Goal: Task Accomplishment & Management: Manage account settings

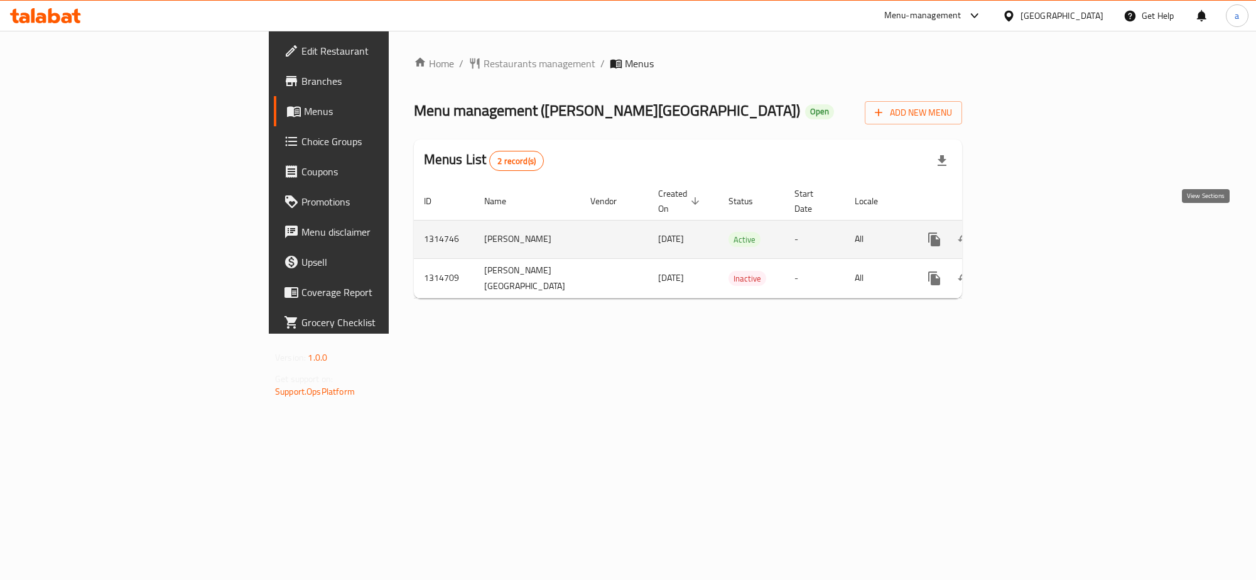
click at [1040, 224] on link "enhanced table" at bounding box center [1025, 239] width 30 height 30
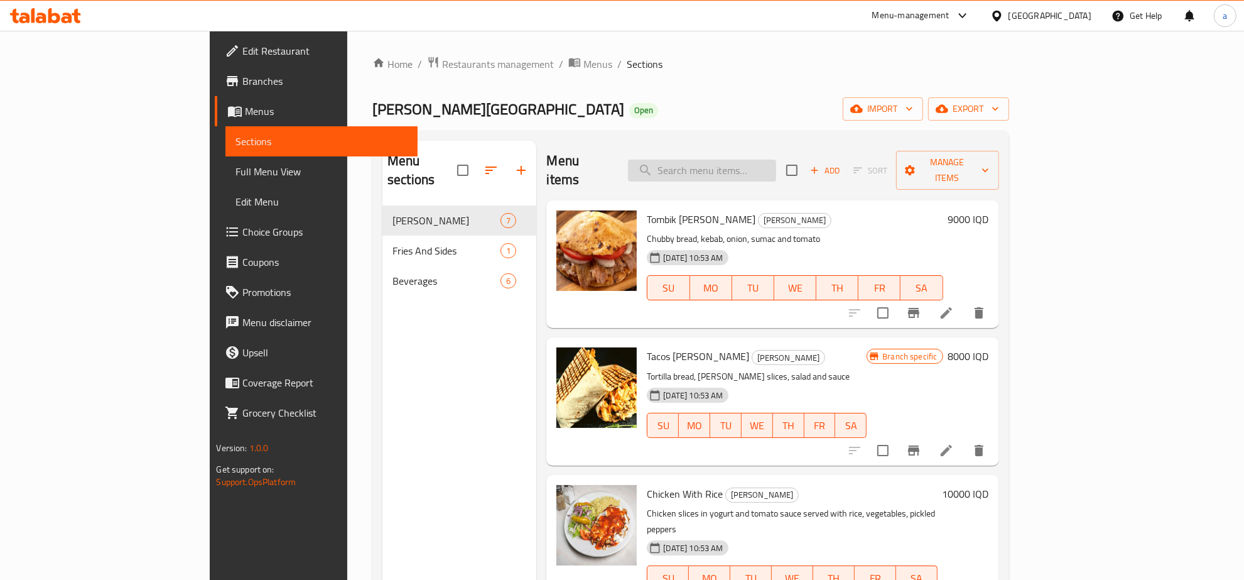
click at [761, 167] on input "search" at bounding box center [702, 171] width 148 height 22
paste input "Meat Doner"
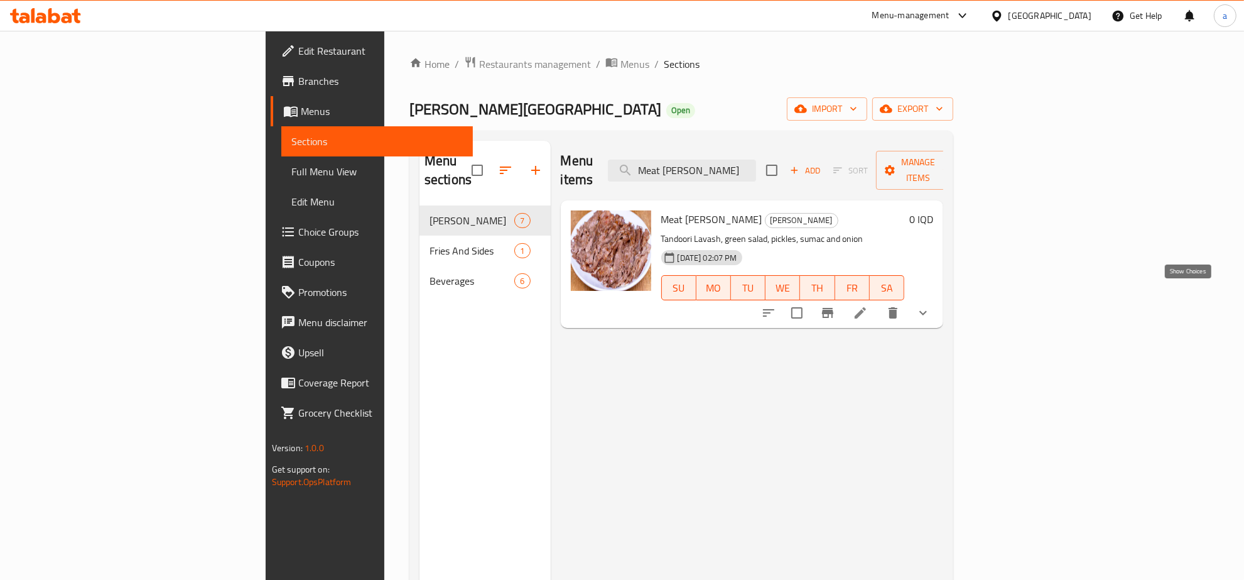
type input "Meat Doner"
click at [931, 305] on icon "show more" at bounding box center [923, 312] width 15 height 15
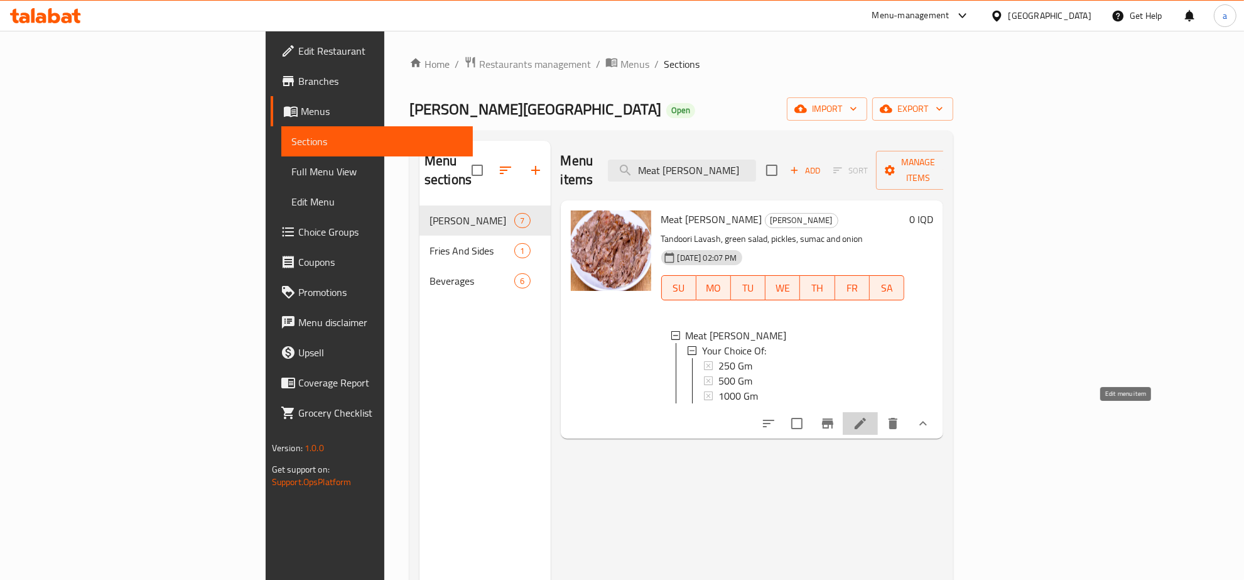
click at [868, 418] on icon at bounding box center [860, 423] width 15 height 15
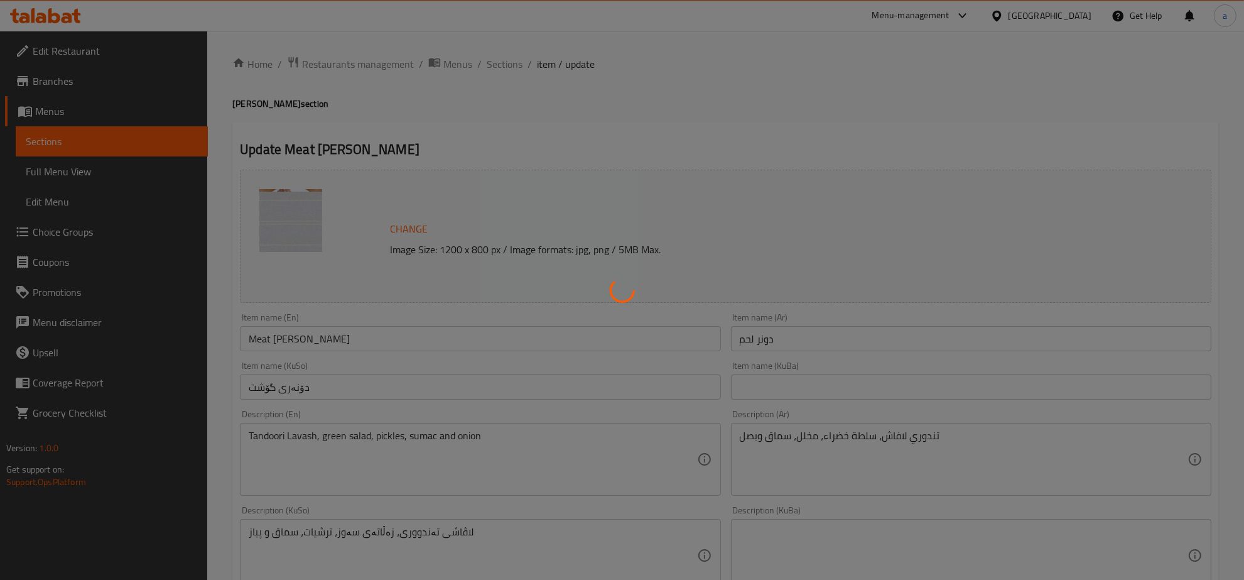
type input "إختيارك من:"
type input "هەڵبژاردنت لە:"
type input "1"
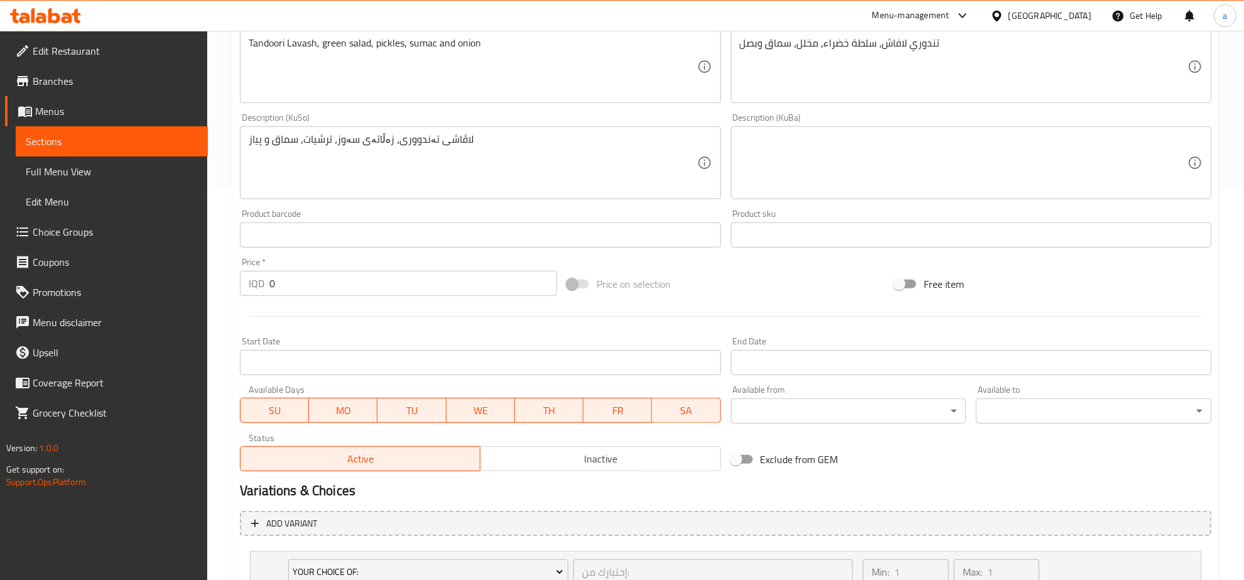
scroll to position [520, 0]
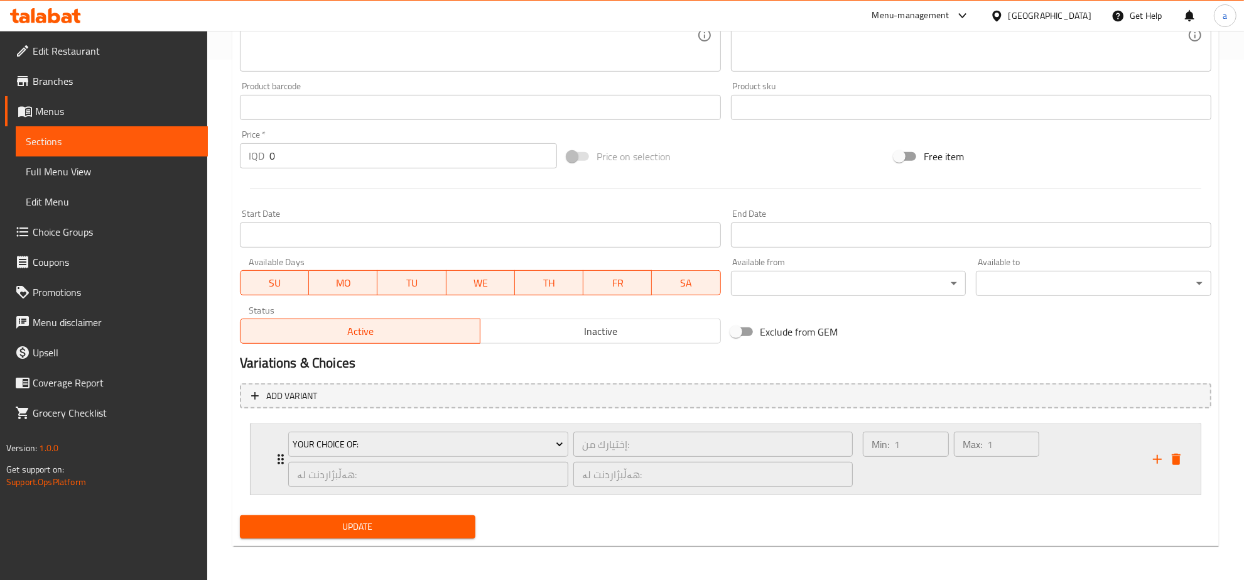
click at [273, 472] on div "Your Choice Of: إختيارك من: ​ هەڵبژاردنت لە: ​ هەڵبژاردنت لە: ​ Min: 1 ​ Max: 1…" at bounding box center [729, 459] width 913 height 70
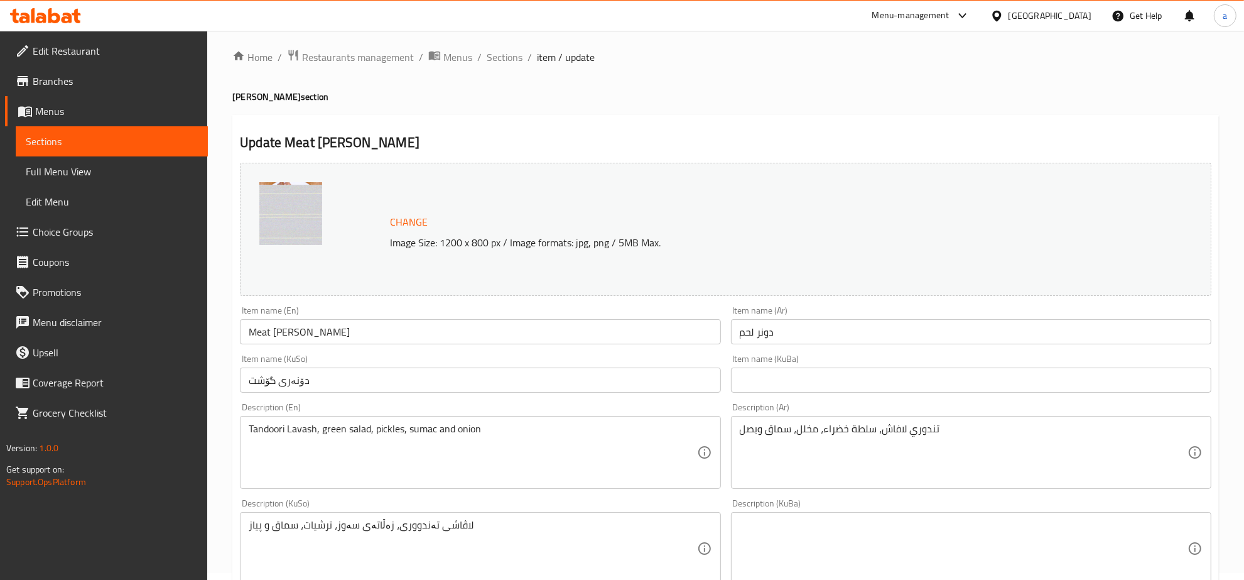
scroll to position [0, 0]
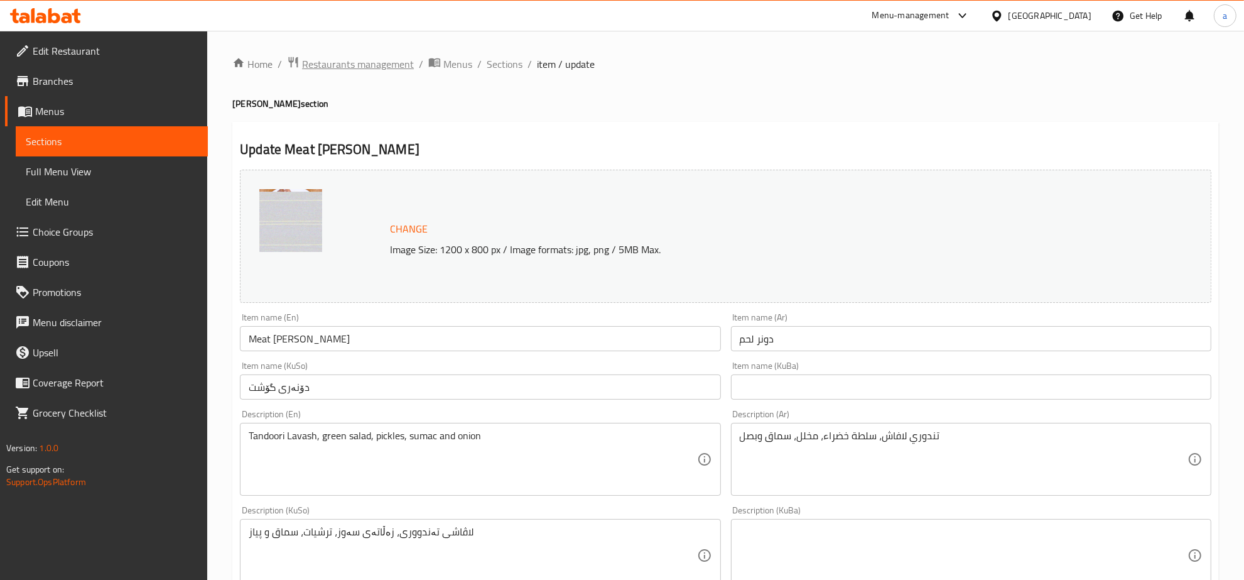
click at [357, 64] on span "Restaurants management" at bounding box center [358, 64] width 112 height 15
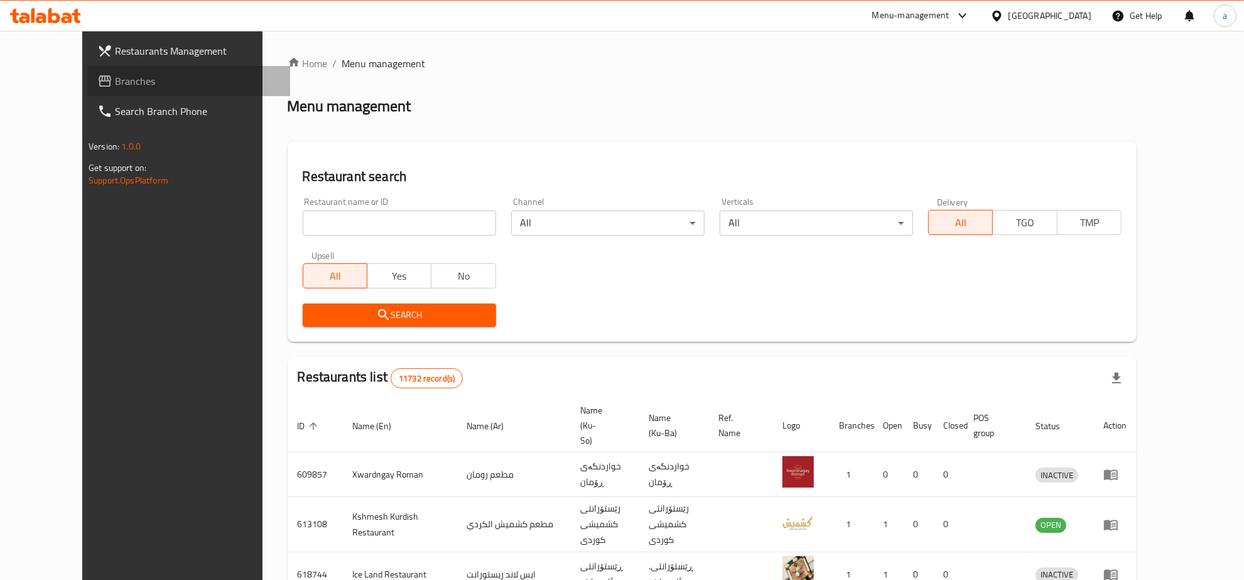
click at [115, 86] on span "Branches" at bounding box center [197, 80] width 165 height 15
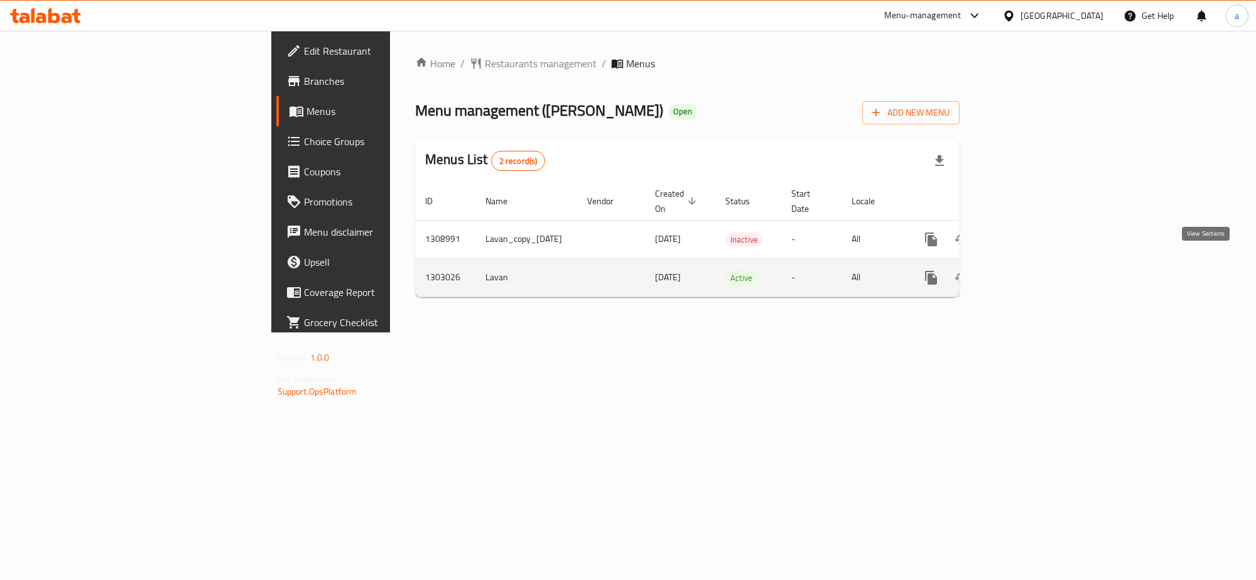
click at [1030, 270] on icon "enhanced table" at bounding box center [1021, 277] width 15 height 15
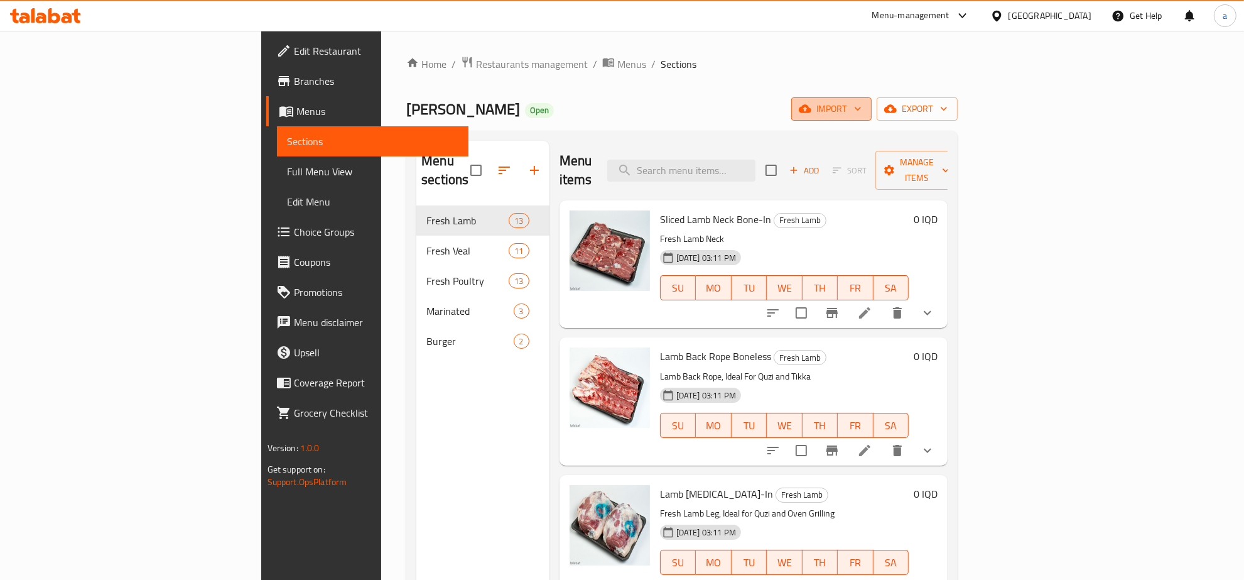
click at [862, 116] on span "import" at bounding box center [832, 109] width 60 height 16
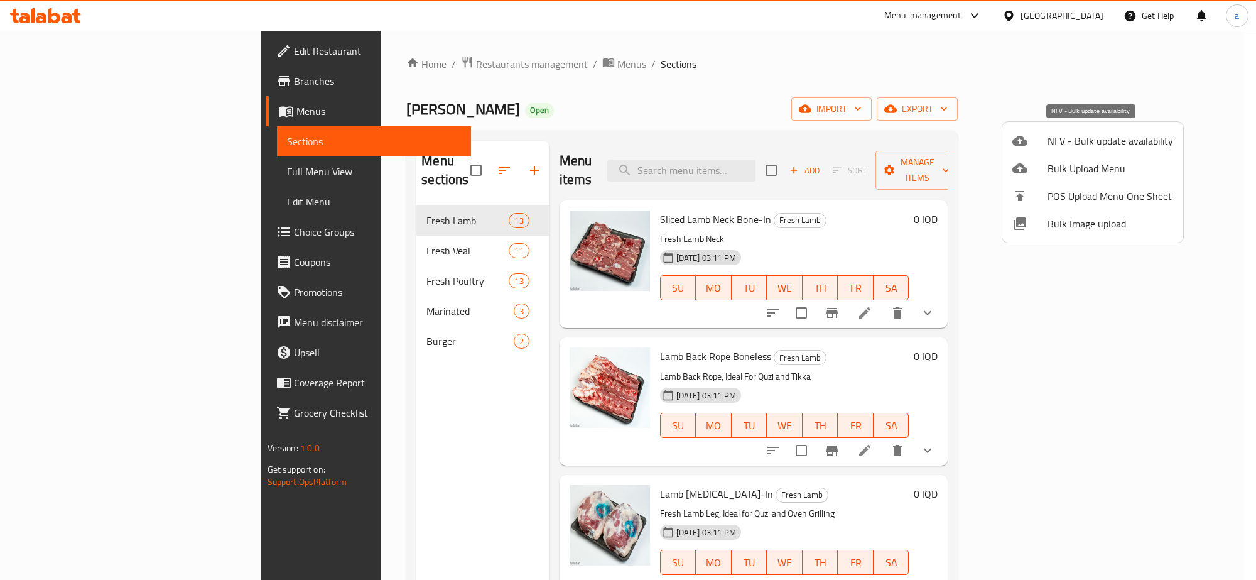
click at [1044, 143] on div at bounding box center [1030, 140] width 35 height 15
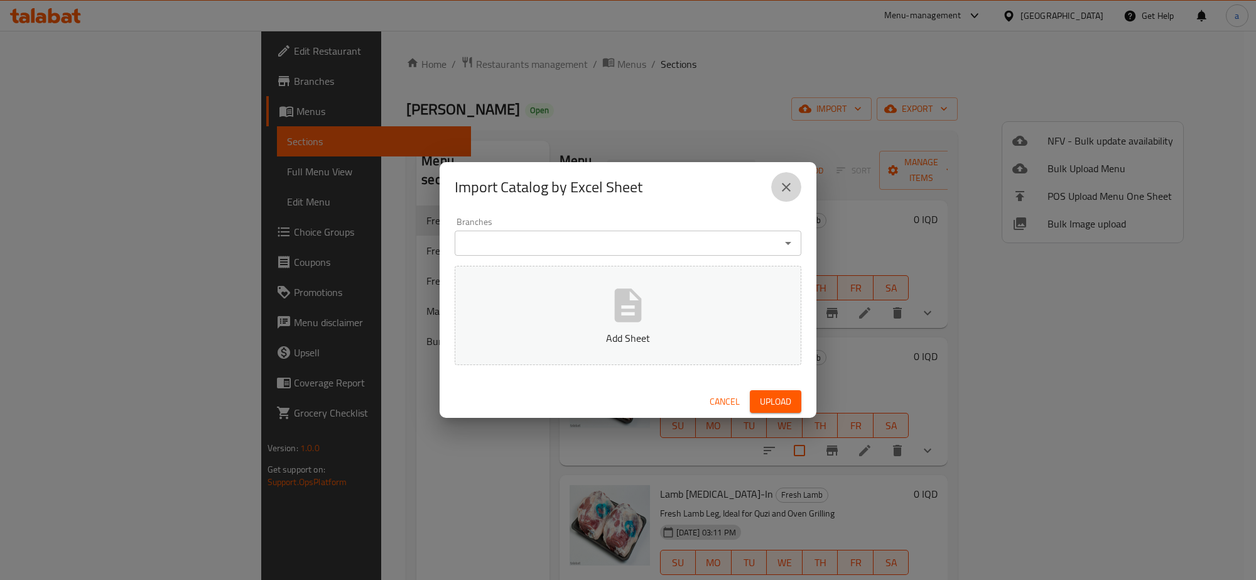
click at [790, 181] on icon "close" at bounding box center [786, 187] width 15 height 15
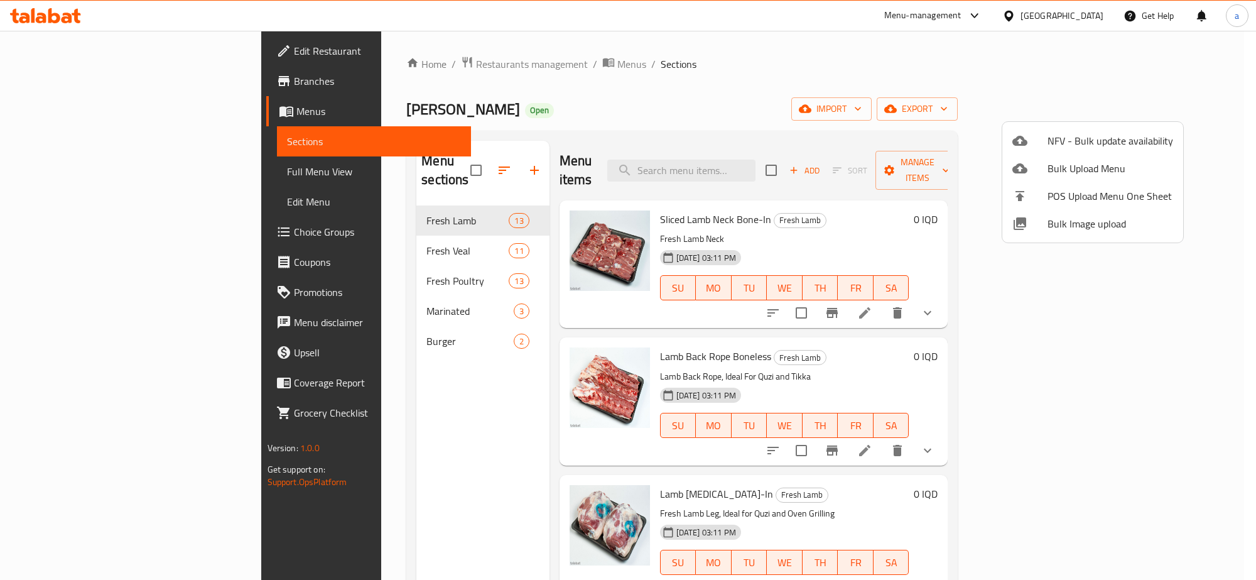
click at [1156, 113] on div at bounding box center [628, 290] width 1256 height 580
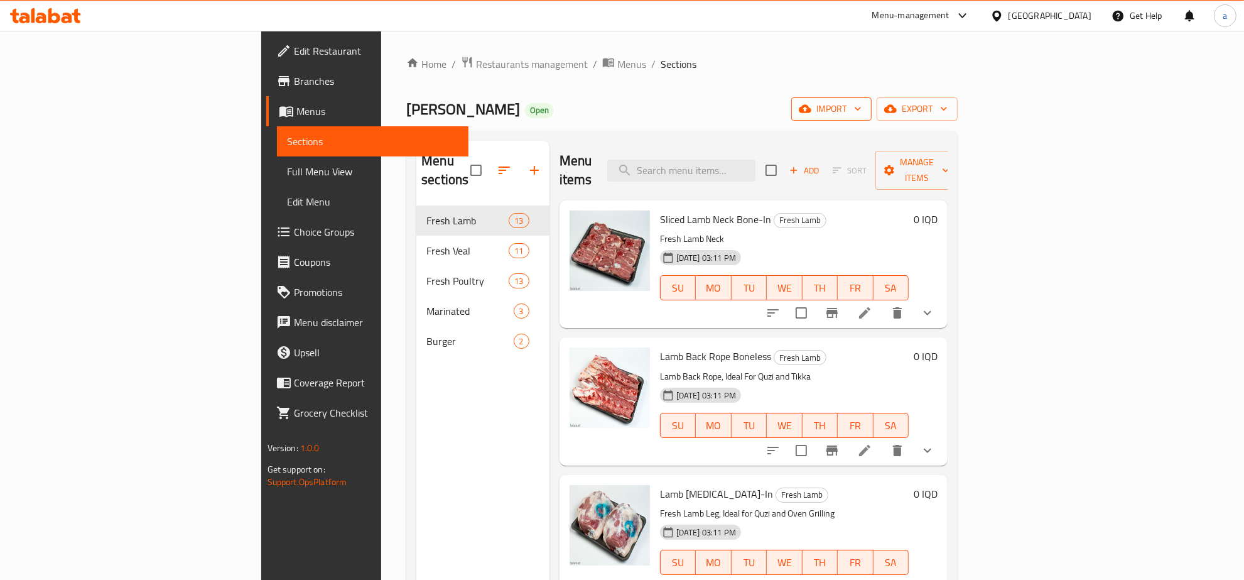
click at [862, 111] on span "import" at bounding box center [832, 109] width 60 height 16
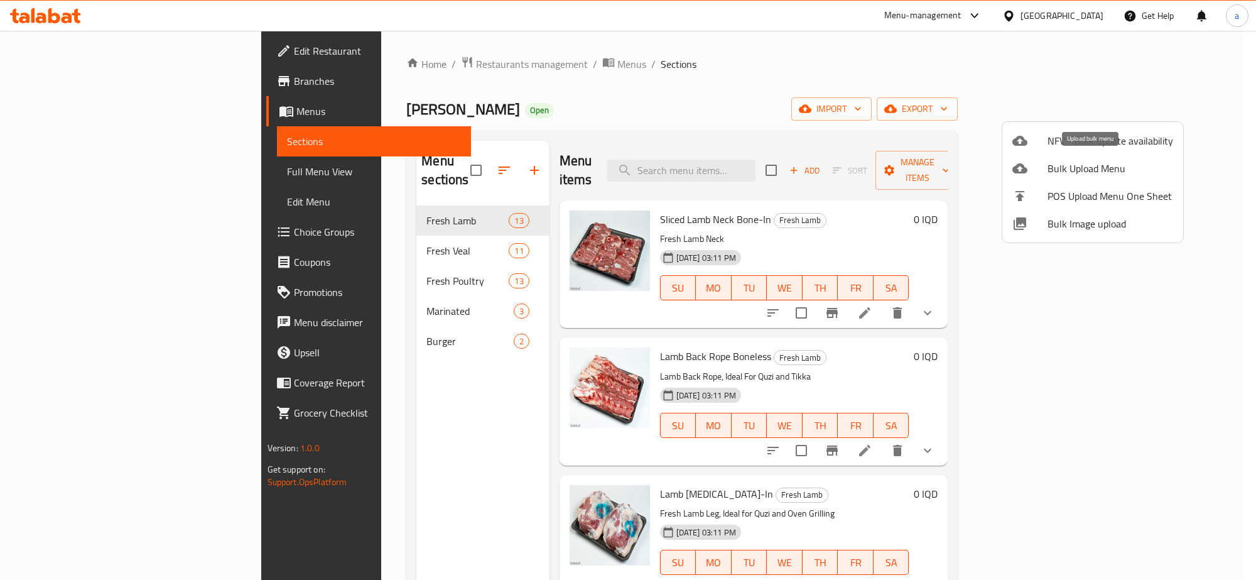
click at [1126, 171] on span "Bulk Upload Menu" at bounding box center [1111, 168] width 126 height 15
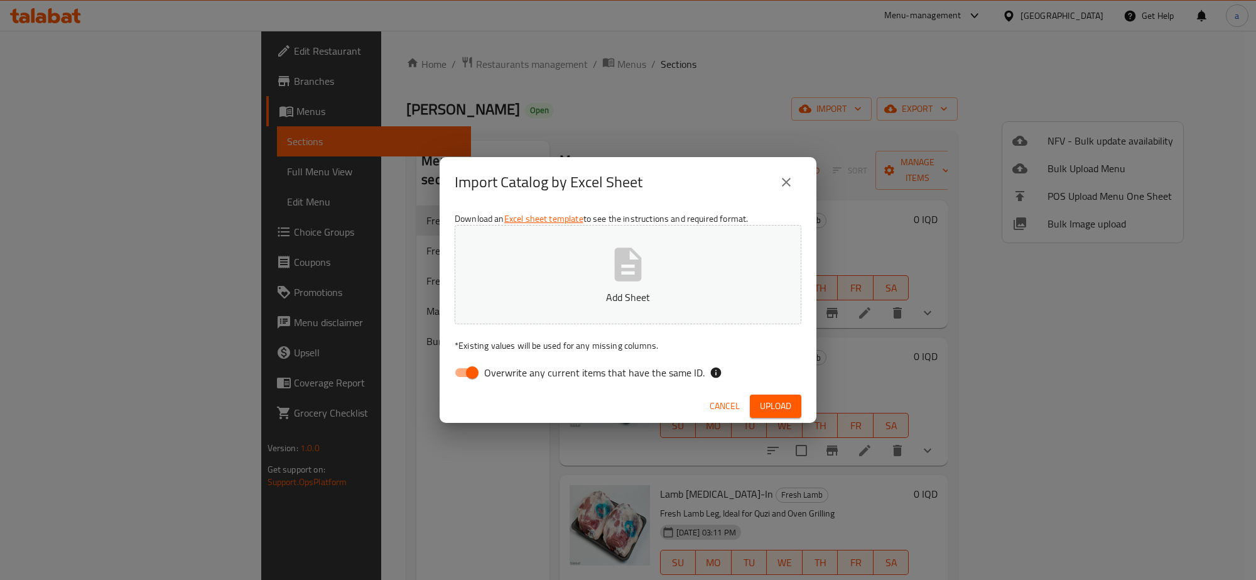
click at [470, 371] on input "Overwrite any current items that have the same ID." at bounding box center [473, 373] width 72 height 24
checkbox input "false"
click at [539, 297] on p "Add Sheet" at bounding box center [628, 297] width 308 height 15
click at [784, 401] on span "Upload" at bounding box center [775, 406] width 31 height 16
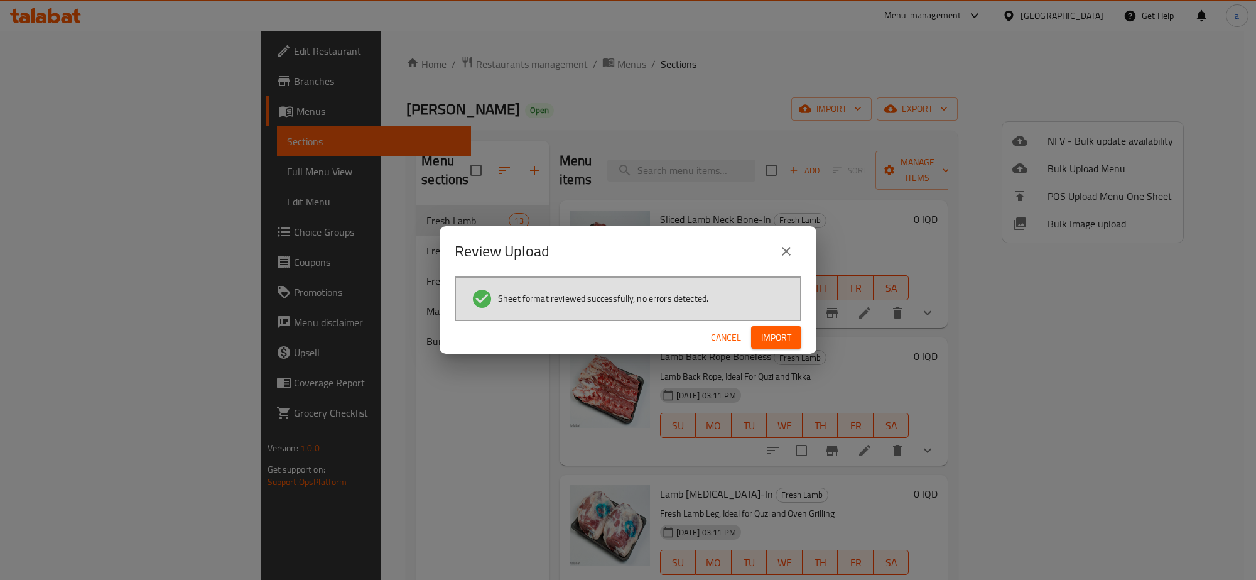
click at [773, 339] on span "Import" at bounding box center [776, 338] width 30 height 16
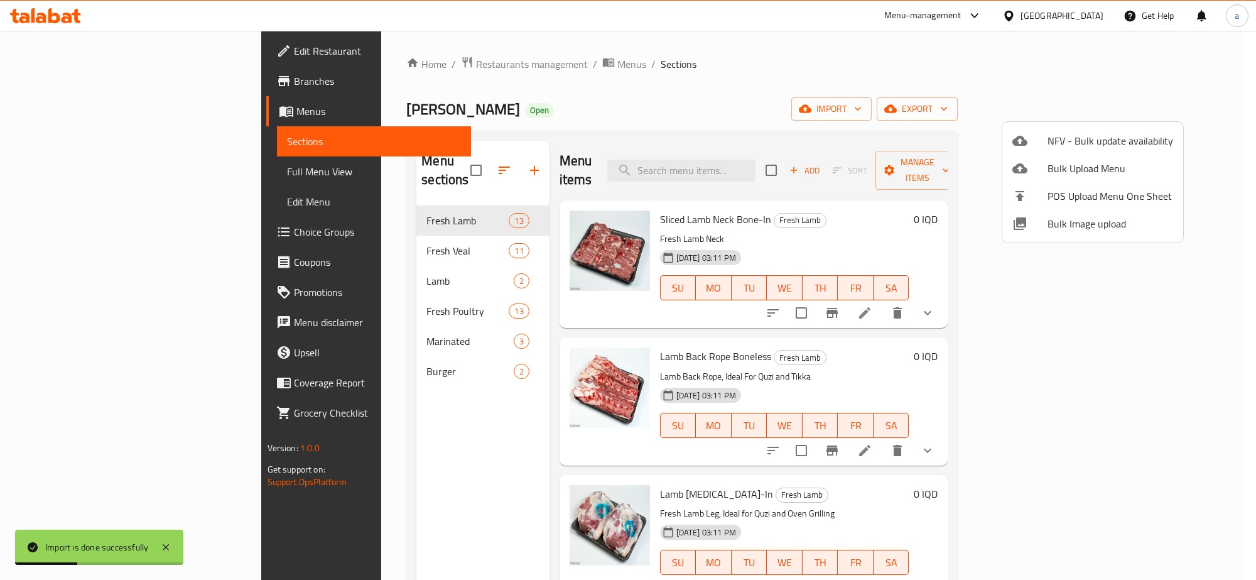
click at [309, 263] on div at bounding box center [628, 290] width 1256 height 580
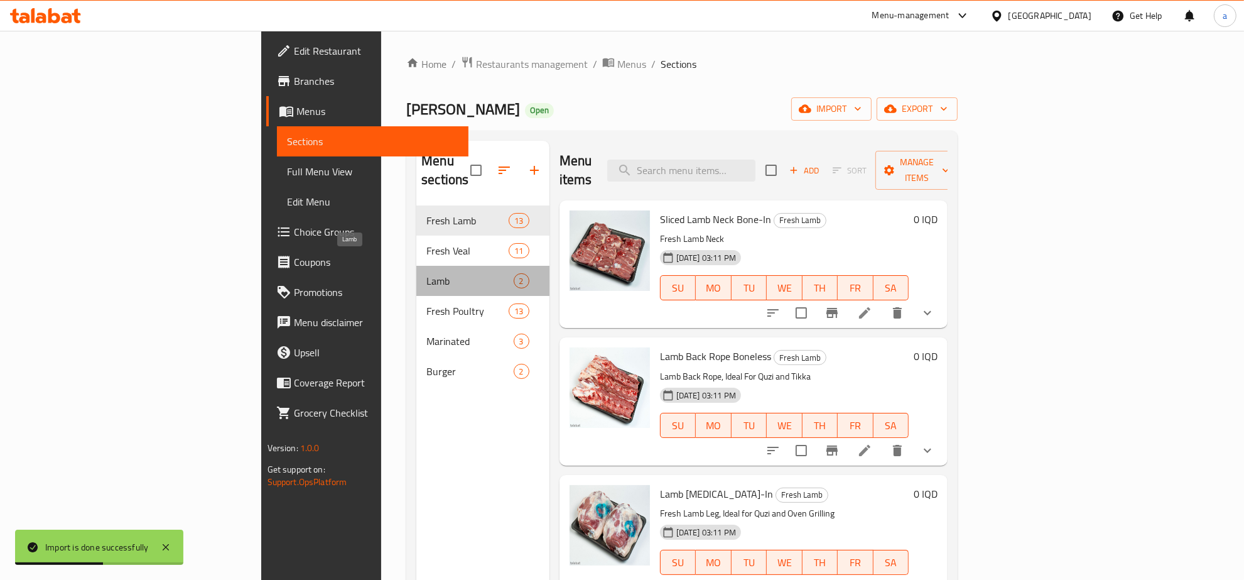
click at [427, 273] on span "Lamb" at bounding box center [470, 280] width 87 height 15
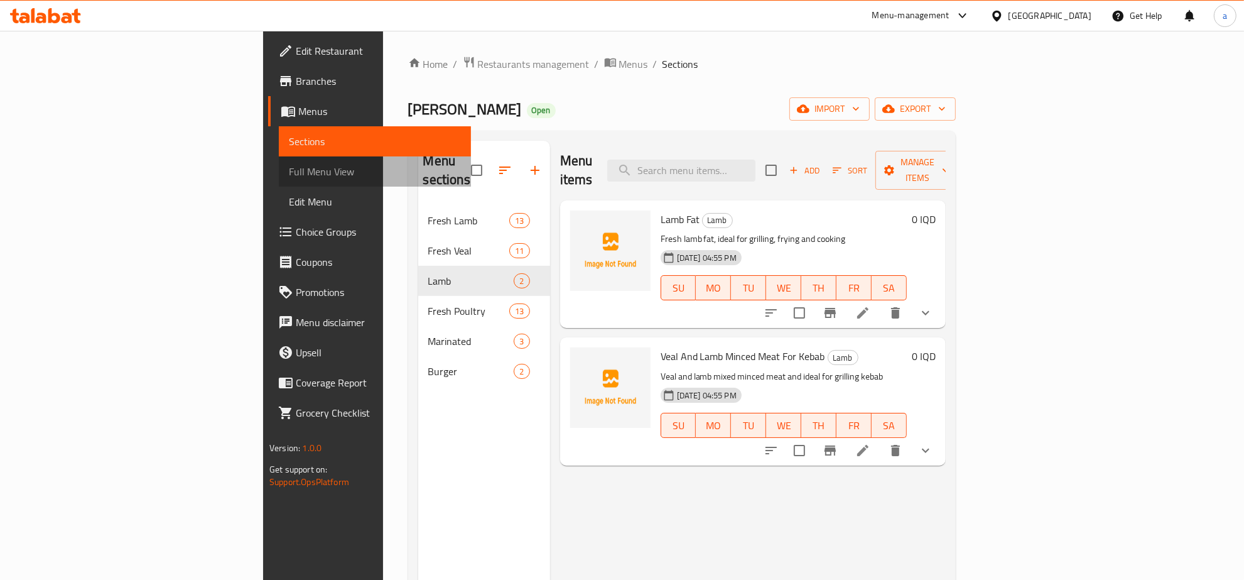
click at [289, 170] on span "Full Menu View" at bounding box center [375, 171] width 172 height 15
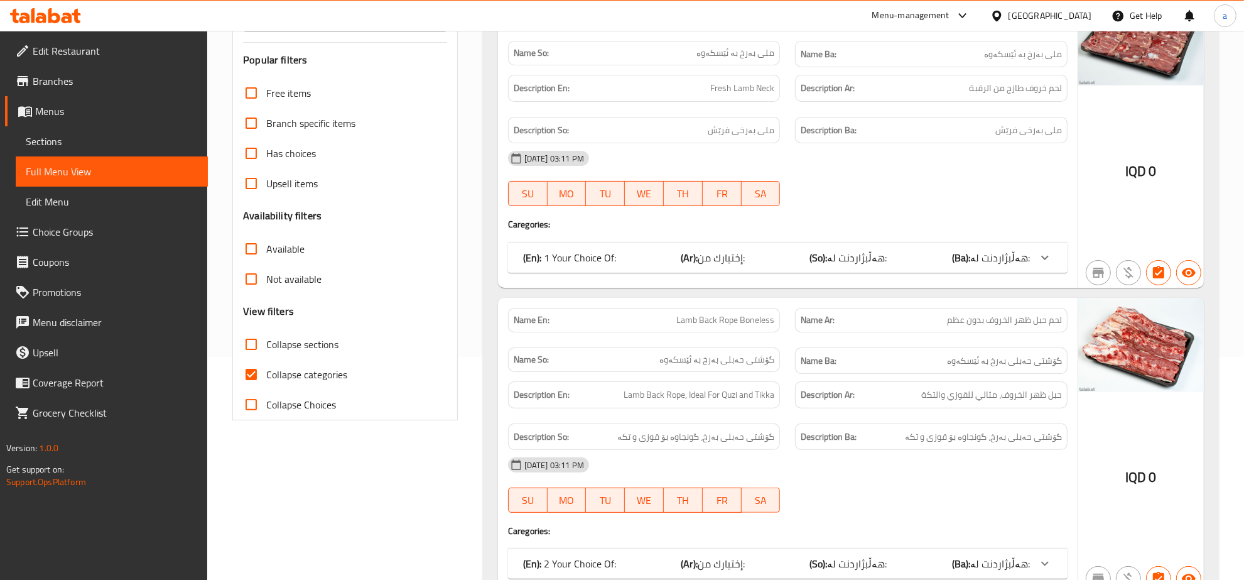
scroll to position [261, 0]
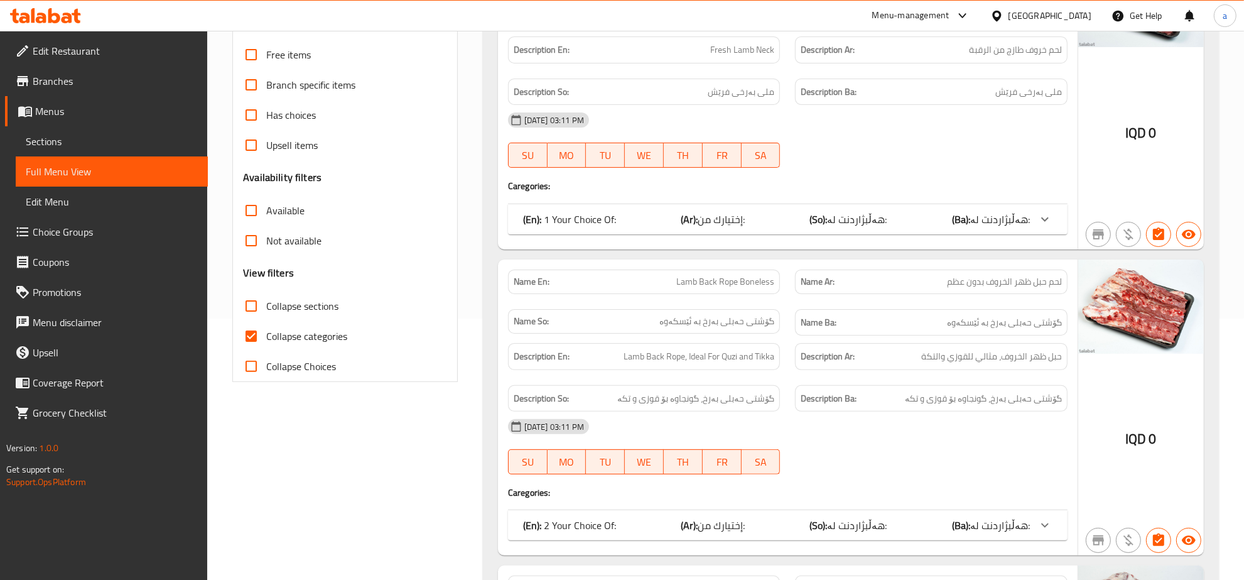
click at [256, 334] on input "Collapse categories" at bounding box center [251, 336] width 30 height 30
checkbox input "false"
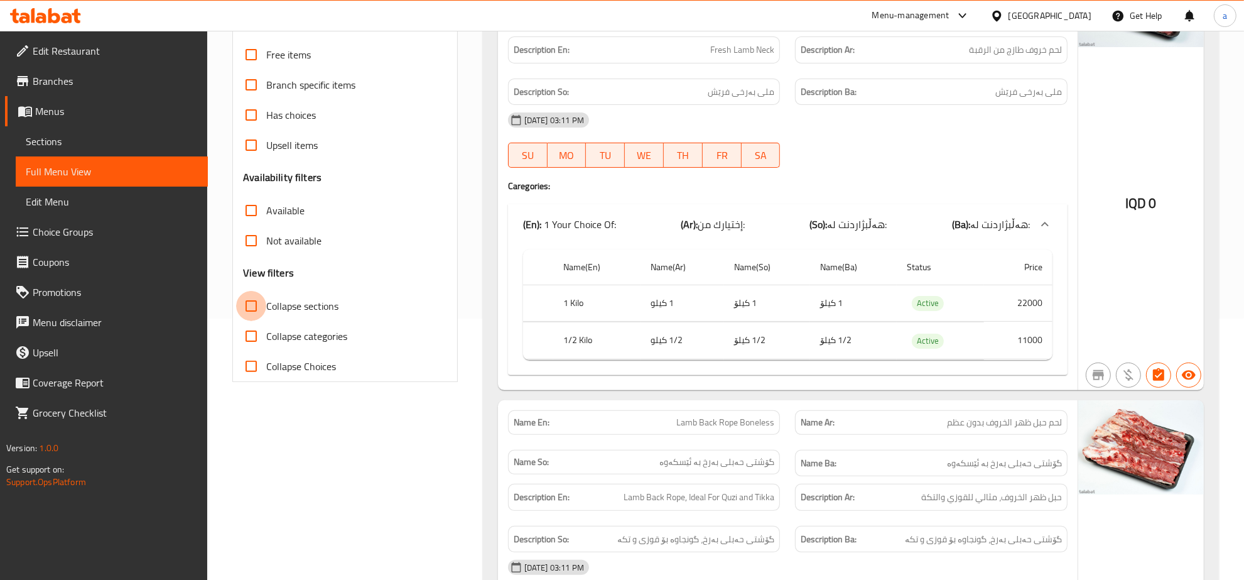
click at [254, 312] on input "Collapse sections" at bounding box center [251, 306] width 30 height 30
checkbox input "true"
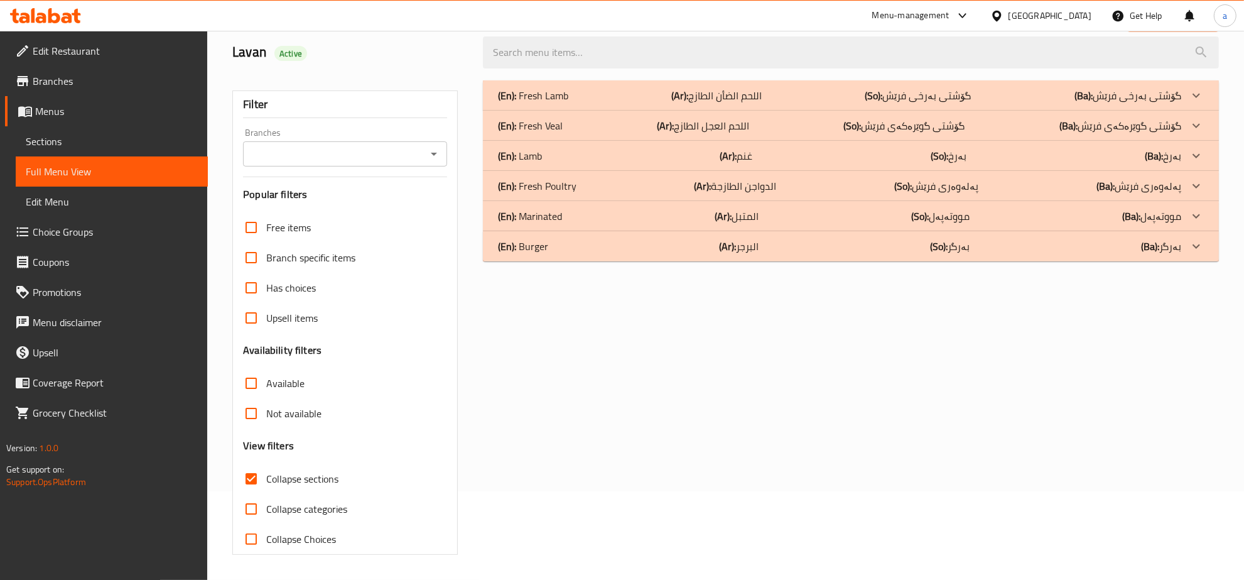
scroll to position [0, 0]
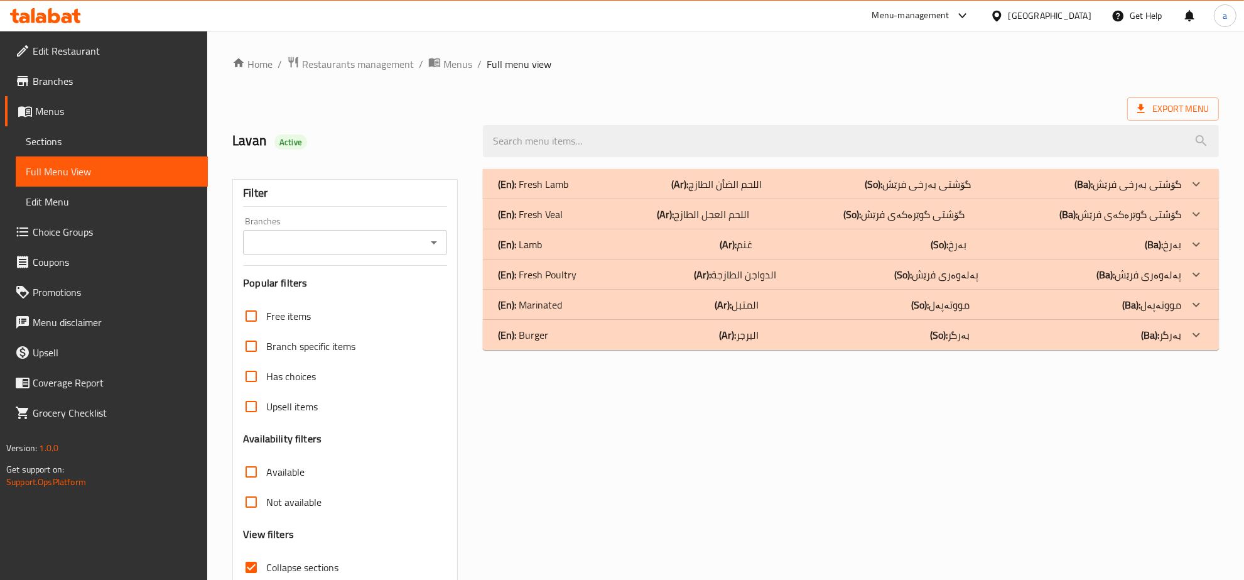
click at [427, 242] on icon "Open" at bounding box center [434, 242] width 15 height 15
click at [367, 298] on li "[PERSON_NAME], Ashti" at bounding box center [346, 297] width 204 height 23
type input "[PERSON_NAME], Ashti"
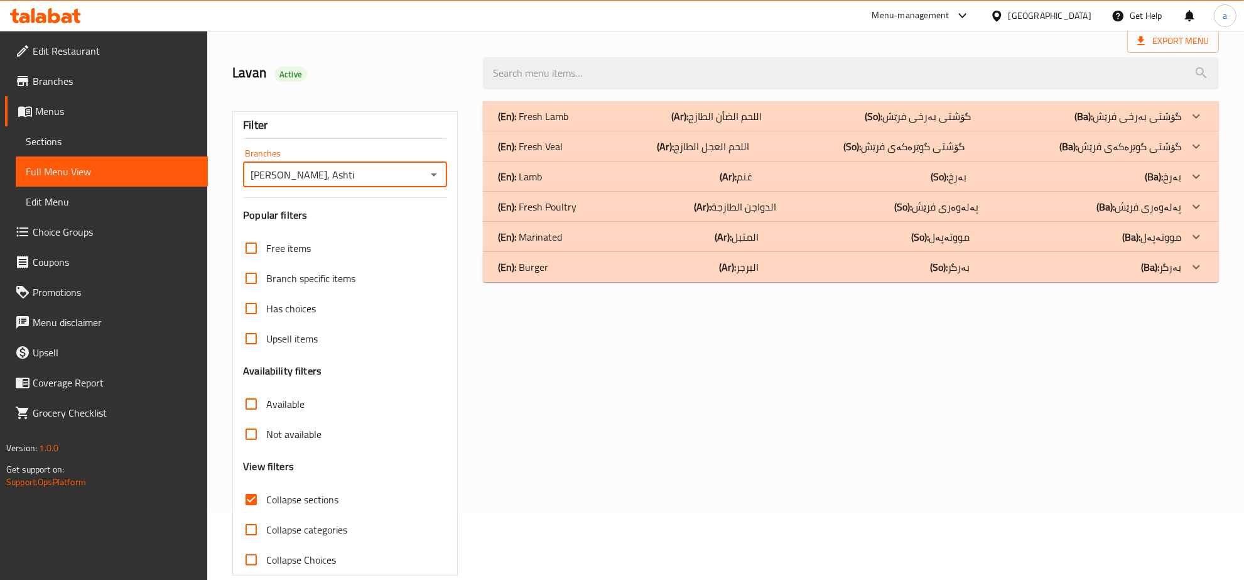
scroll to position [89, 0]
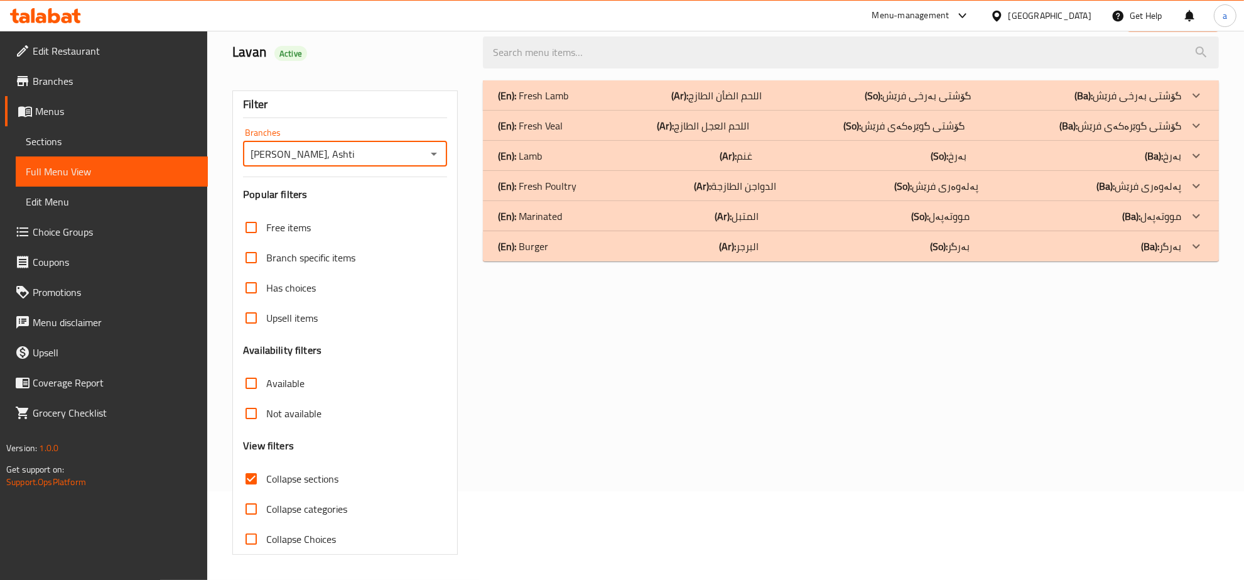
click at [566, 163] on div "(En): Lamb (Ar): غنم (So): بەرخ (Ba): بەرخ" at bounding box center [839, 155] width 683 height 15
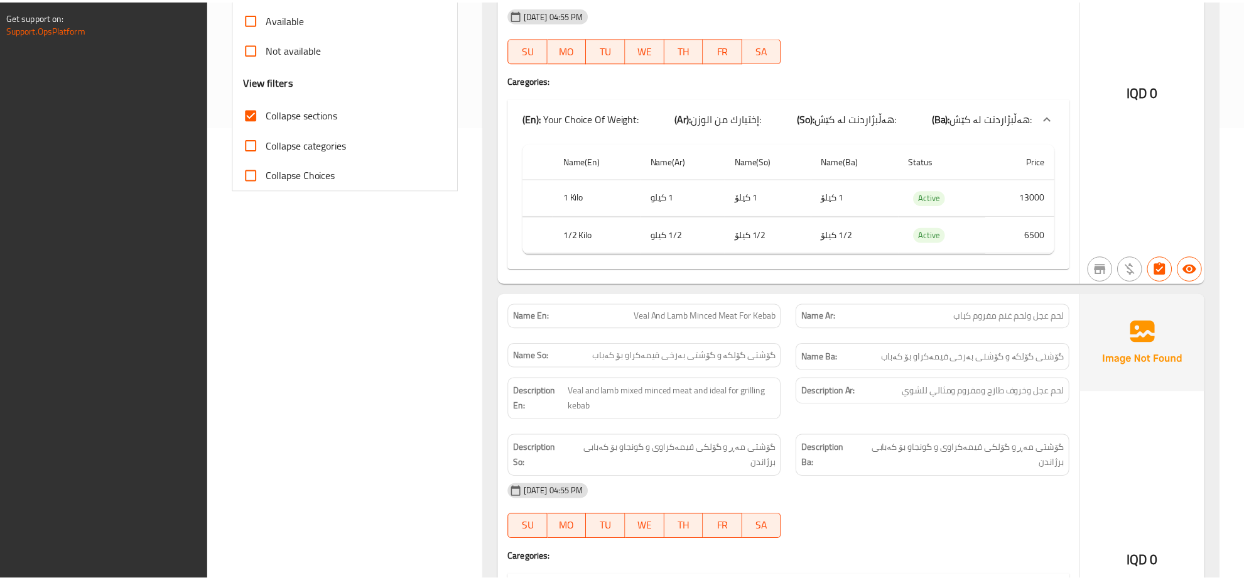
scroll to position [790, 0]
